Goal: Information Seeking & Learning: Learn about a topic

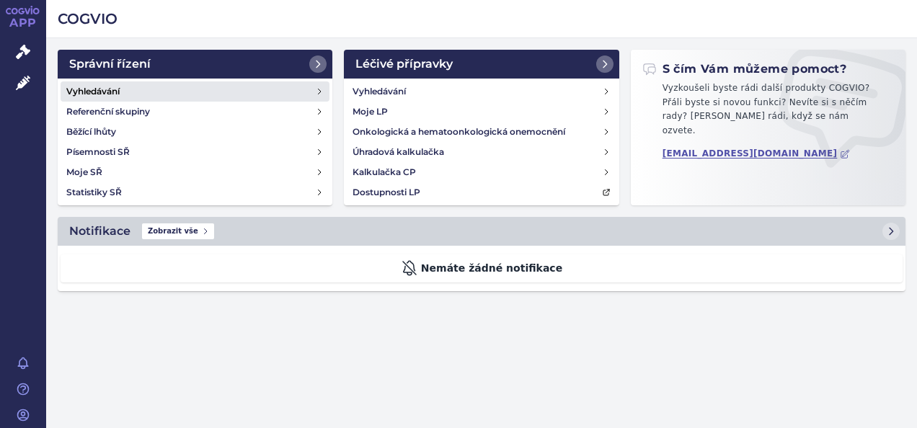
click at [99, 87] on h4 "Vyhledávání" at bounding box center [92, 91] width 53 height 14
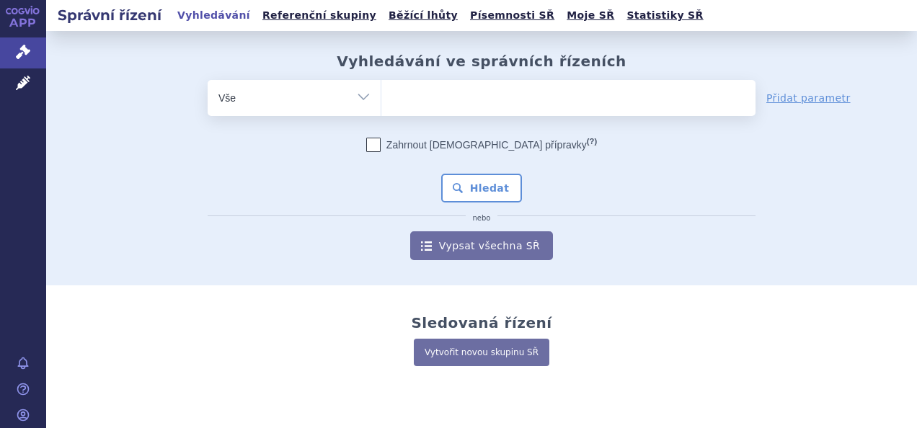
click at [412, 100] on ul at bounding box center [568, 95] width 374 height 30
click at [381, 100] on select at bounding box center [381, 97] width 1 height 36
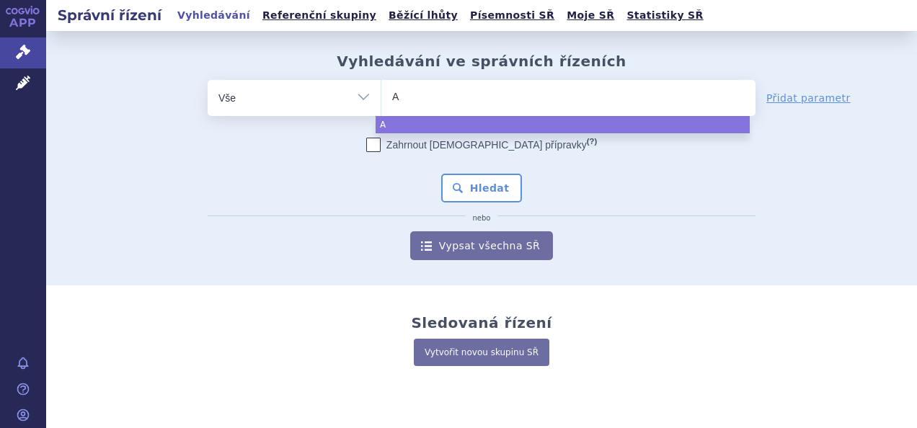
type input "An"
type input "Ange"
type input "Angeli"
type input "Angelin"
type input "Angelini"
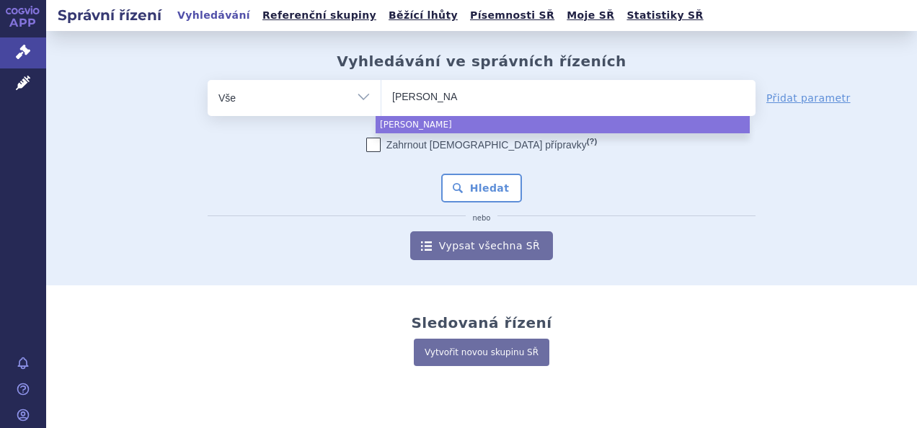
type input "Angelini"
type input "Angelini p"
type input "Angelini pah"
type input "Angelini pa"
type input "Angelini ph"
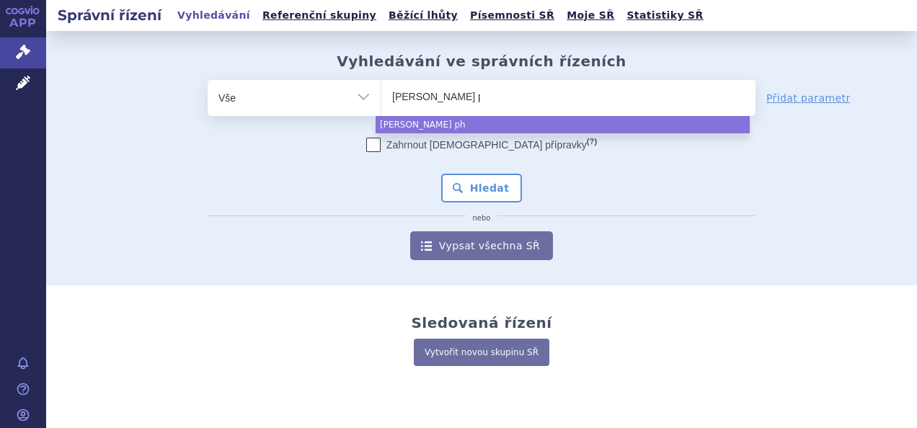
type input "Angelini phar"
type input "Angelini pharma"
select select "Angelini pharma"
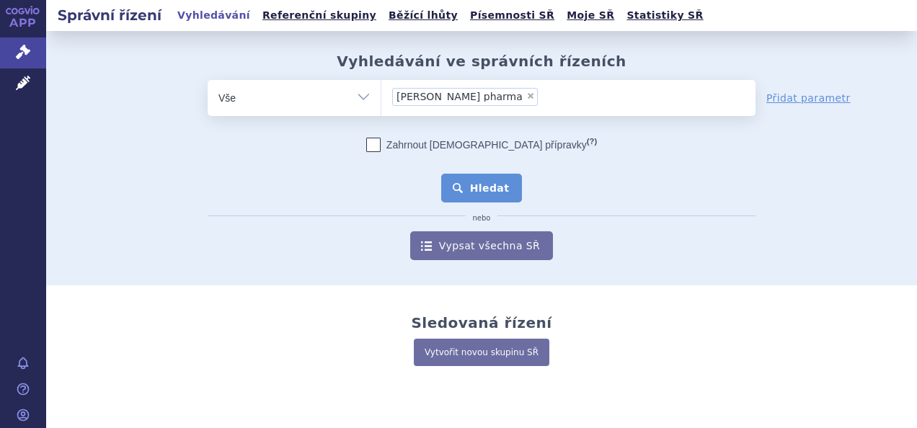
click at [469, 192] on button "Hledat" at bounding box center [481, 188] width 81 height 29
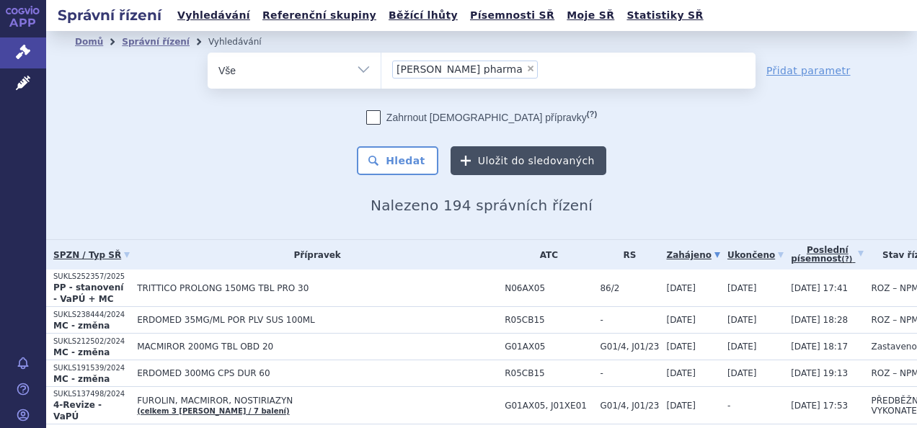
click at [467, 157] on button "Uložit do sledovaných" at bounding box center [529, 160] width 156 height 29
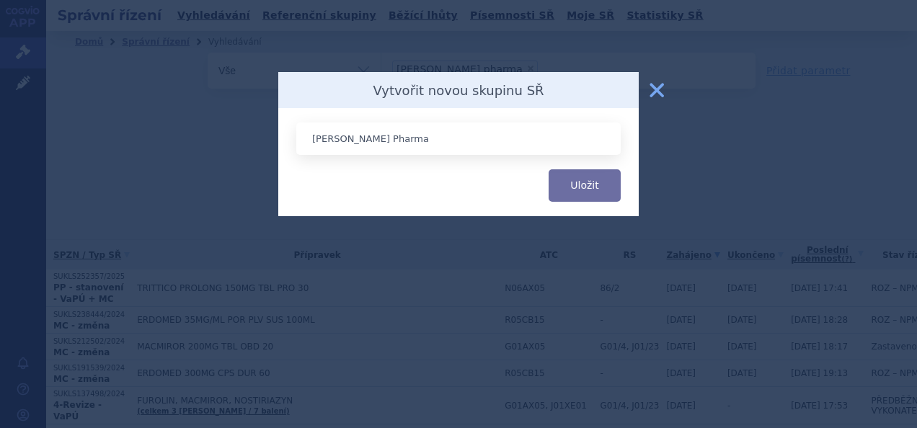
type input "Angelini Pharma"
click at [549, 169] on button "Uložit" at bounding box center [585, 185] width 72 height 32
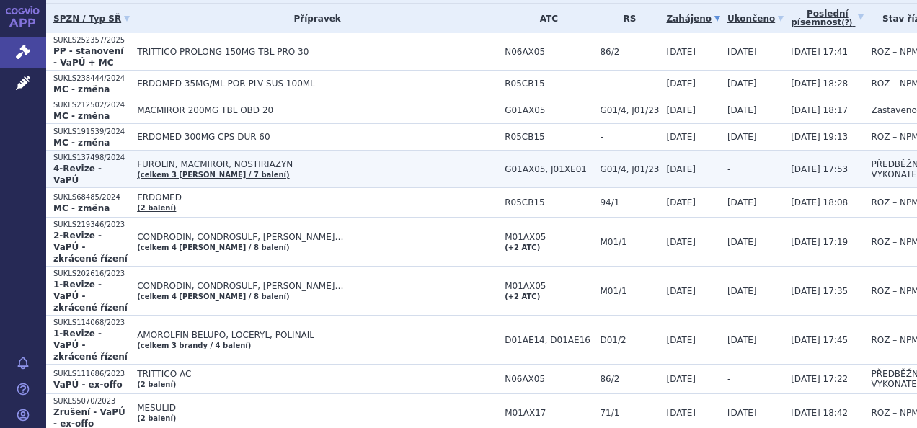
scroll to position [72, 0]
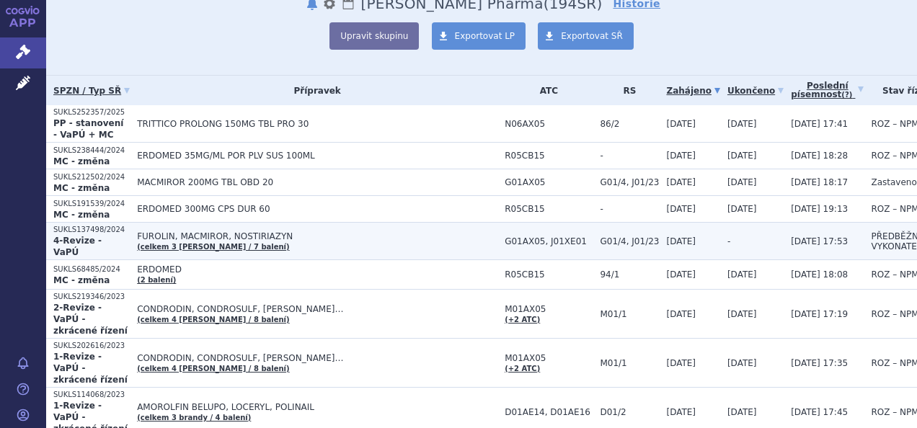
click at [176, 232] on span "FUROLIN, MACMIROR, NOSTIRIAZYN" at bounding box center [317, 236] width 361 height 10
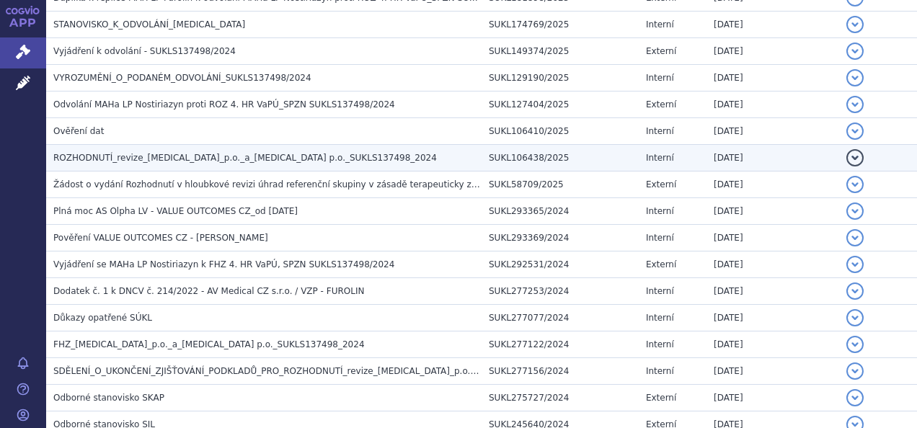
scroll to position [216, 0]
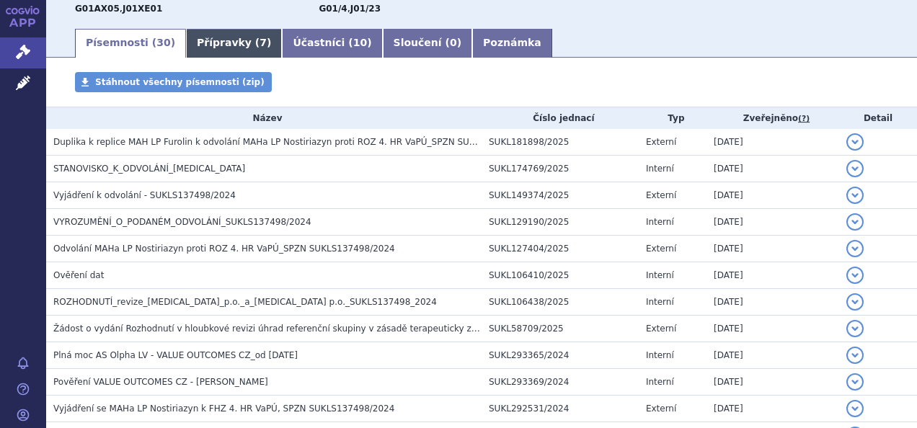
click at [209, 41] on link "Přípravky ( 7 )" at bounding box center [234, 43] width 96 height 29
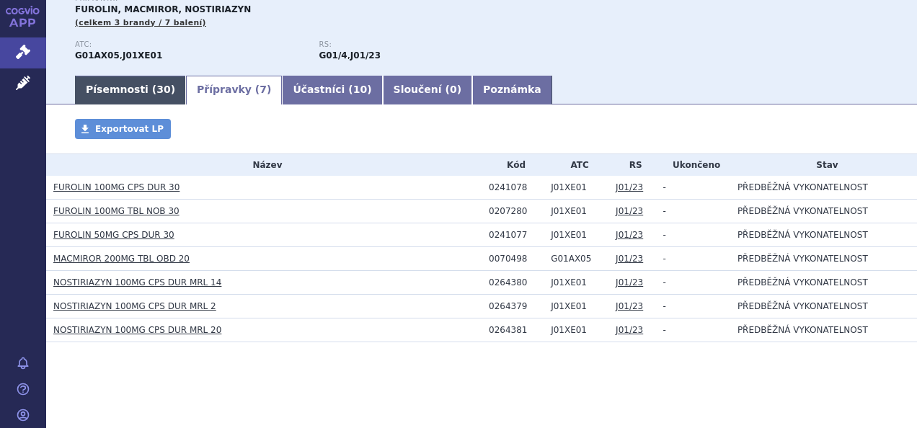
click at [128, 92] on link "Písemnosti ( 30 )" at bounding box center [130, 90] width 111 height 29
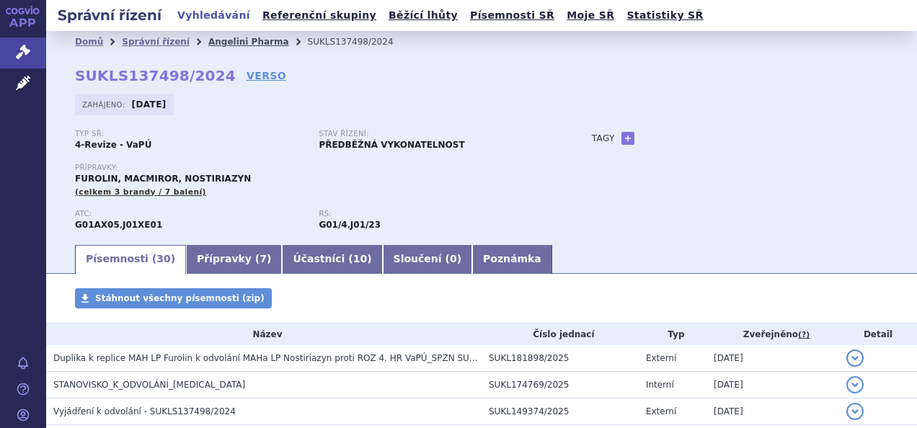
click at [224, 42] on link "Angelini Pharma" at bounding box center [248, 42] width 81 height 10
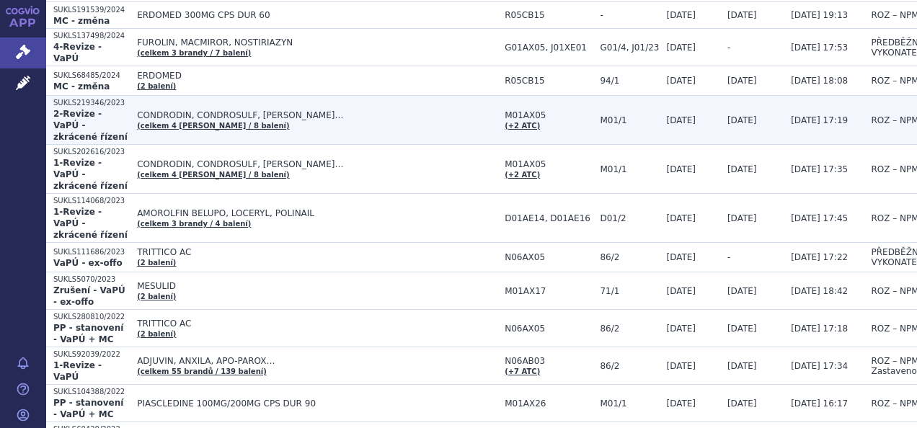
scroll to position [288, 0]
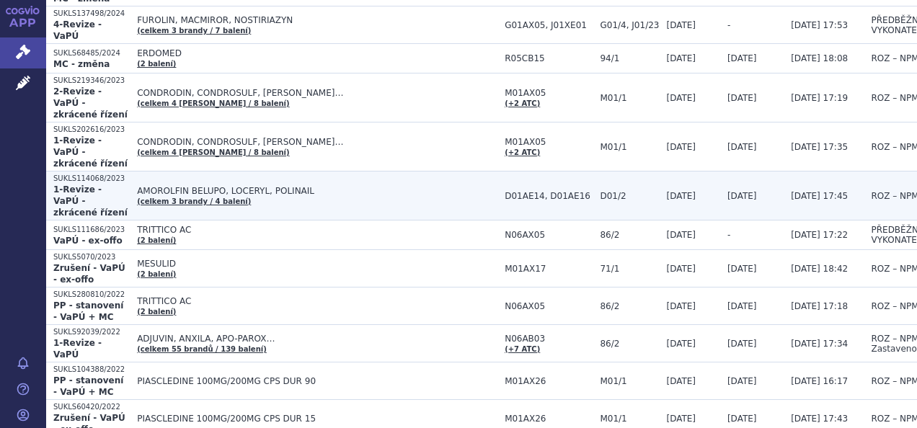
click at [94, 185] on strong "1-Revize - VaPÚ - zkrácené řízení" at bounding box center [90, 201] width 74 height 33
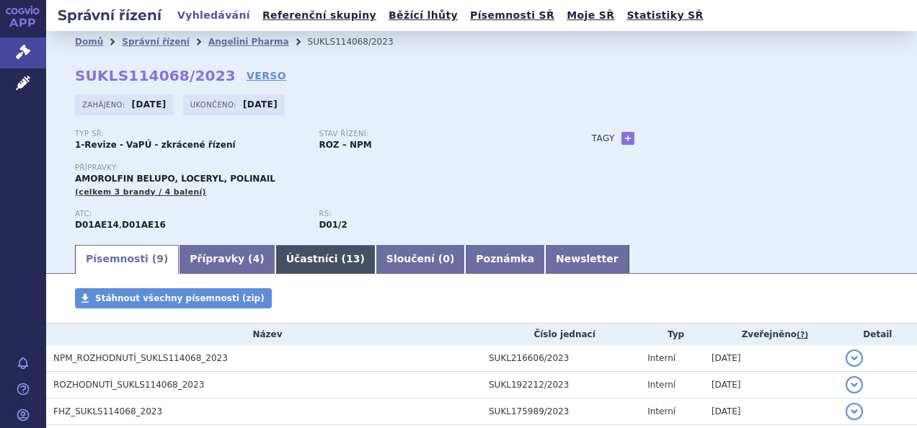
click at [278, 247] on link "Účastníci ( 13 )" at bounding box center [325, 259] width 100 height 29
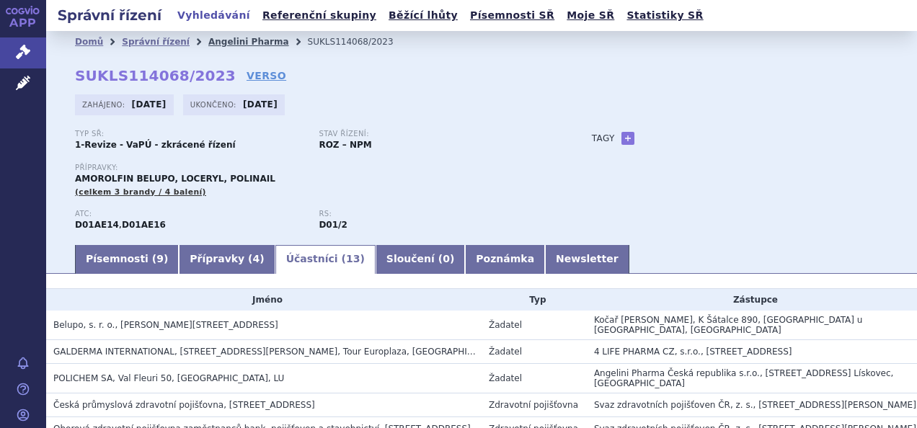
click at [238, 41] on link "Angelini Pharma" at bounding box center [248, 42] width 81 height 10
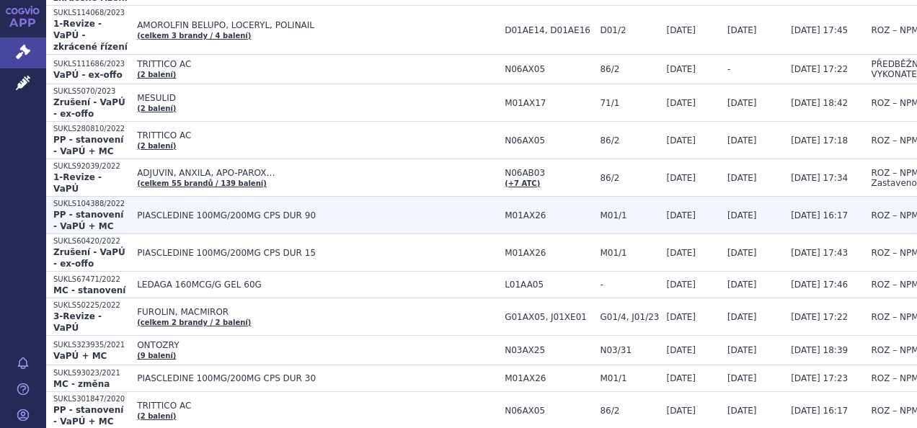
scroll to position [433, 0]
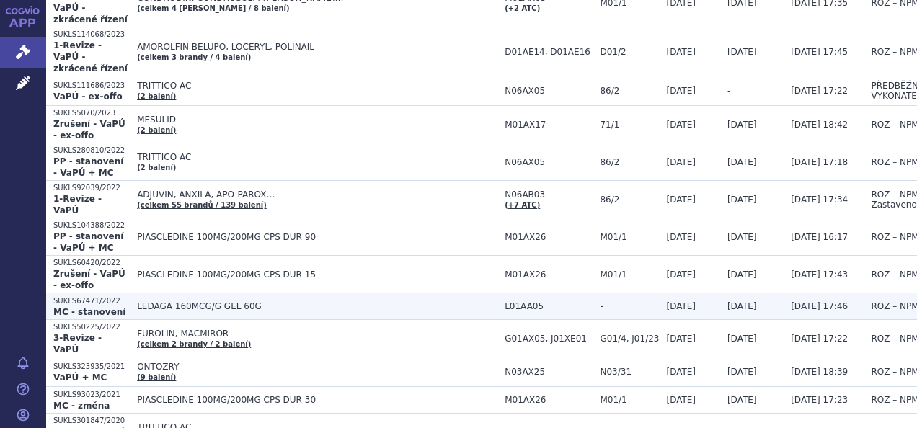
click at [193, 301] on span "LEDAGA 160MCG/G GEL 60G" at bounding box center [317, 306] width 361 height 10
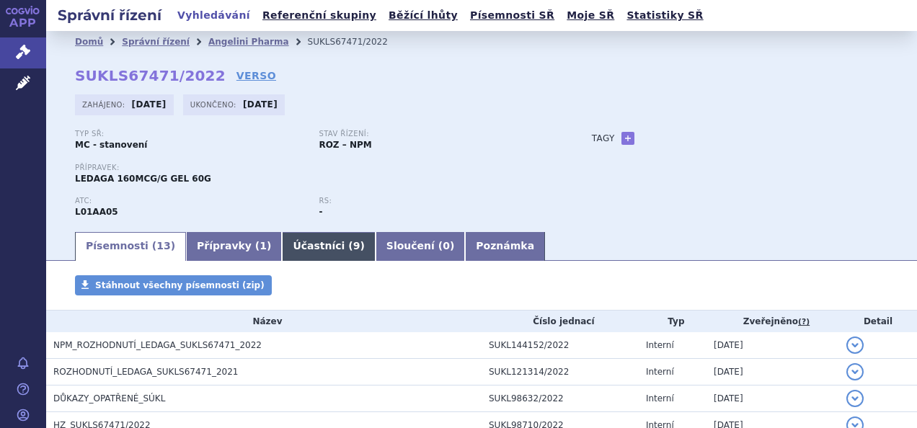
click at [304, 244] on link "Účastníci ( 9 )" at bounding box center [328, 246] width 93 height 29
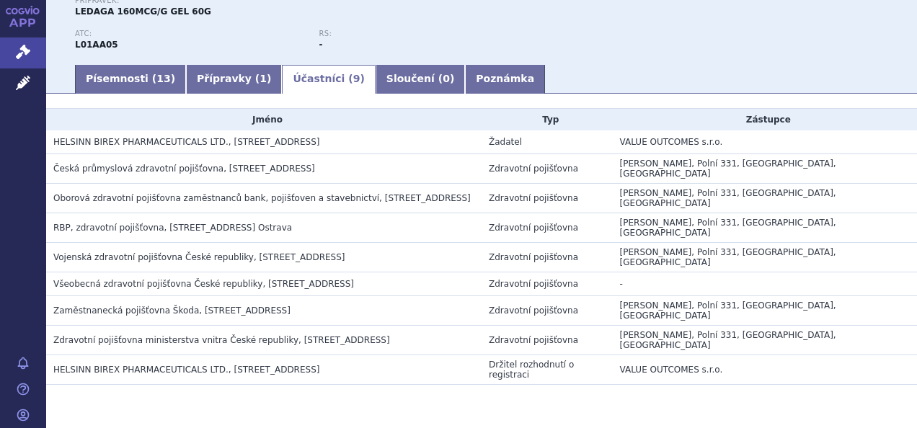
scroll to position [169, 0]
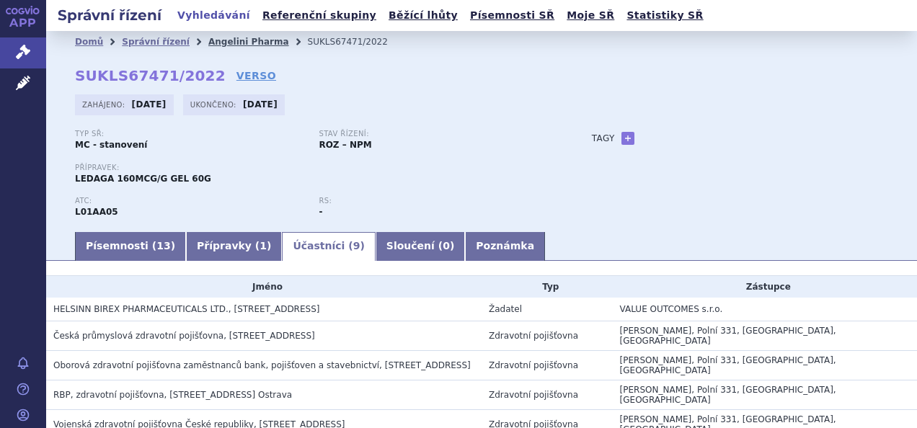
click at [222, 37] on link "Angelini Pharma" at bounding box center [248, 42] width 81 height 10
